Goal: Navigation & Orientation: Find specific page/section

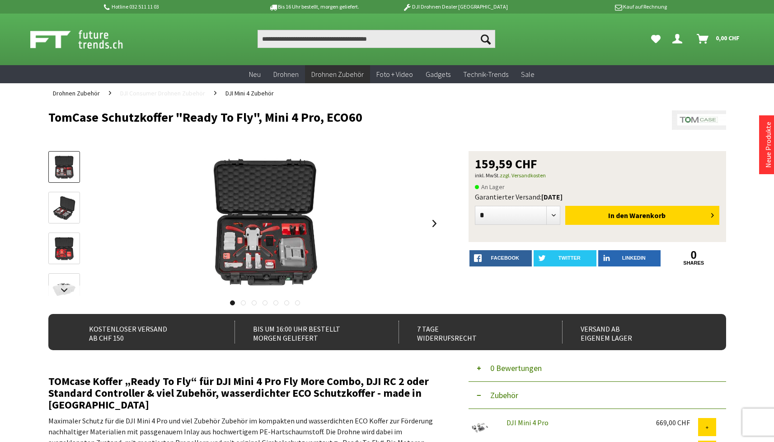
click at [181, 93] on span "DJI Consumer Drohnen Zubehör" at bounding box center [162, 93] width 85 height 8
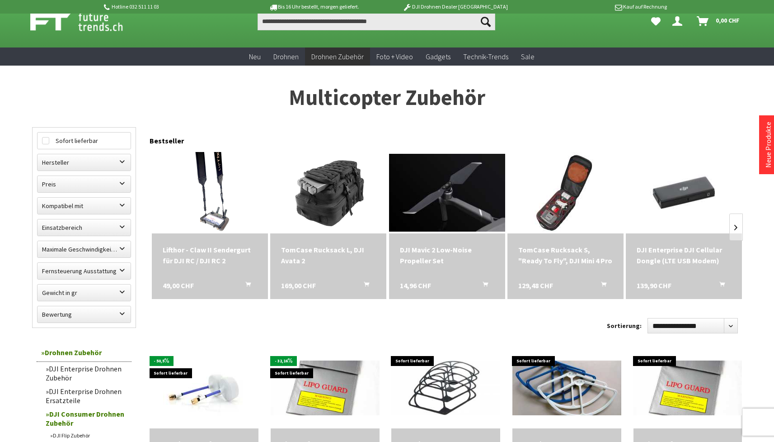
scroll to position [25, 0]
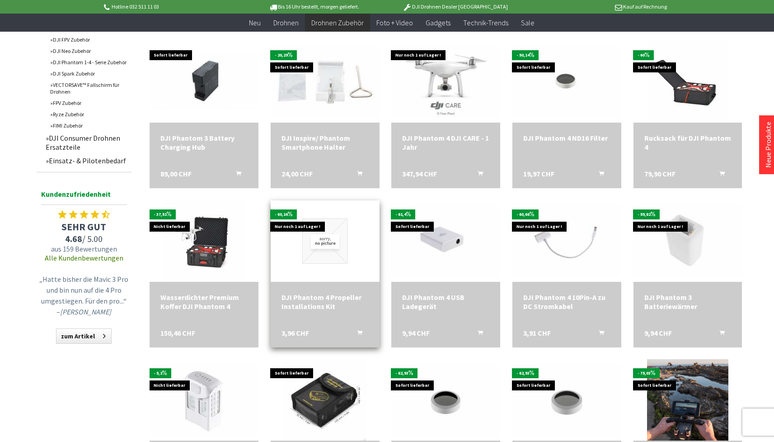
scroll to position [621, 0]
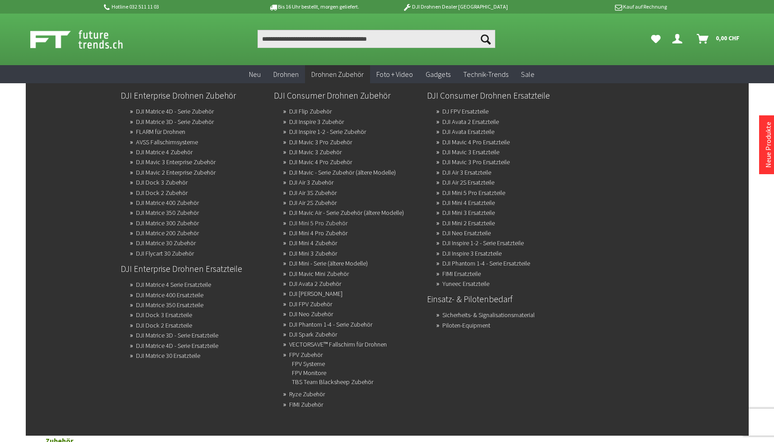
click at [329, 223] on link "DJI Mini 5 Pro Zubehör" at bounding box center [318, 222] width 58 height 13
